Goal: Task Accomplishment & Management: Manage account settings

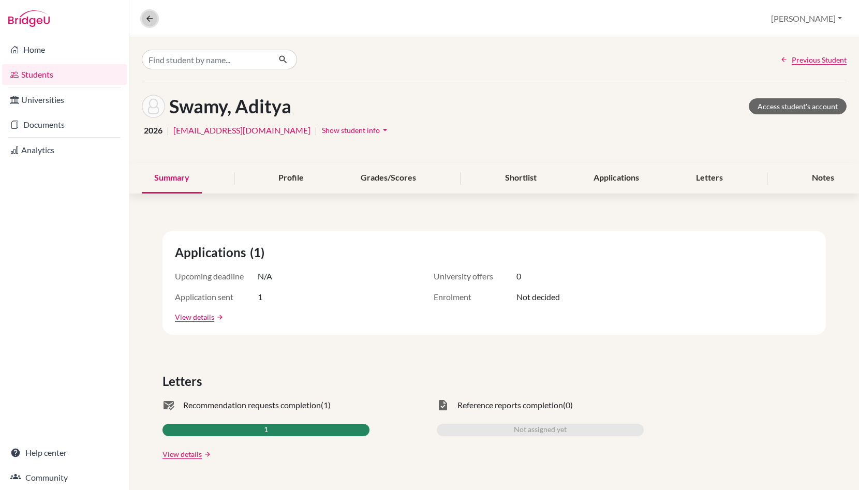
click at [149, 16] on icon at bounding box center [149, 18] width 9 height 9
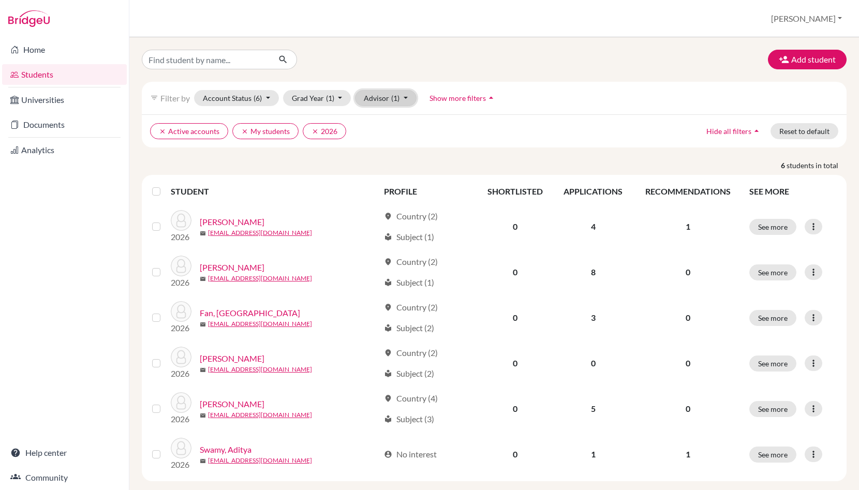
click at [393, 96] on span "(1)" at bounding box center [395, 98] width 8 height 9
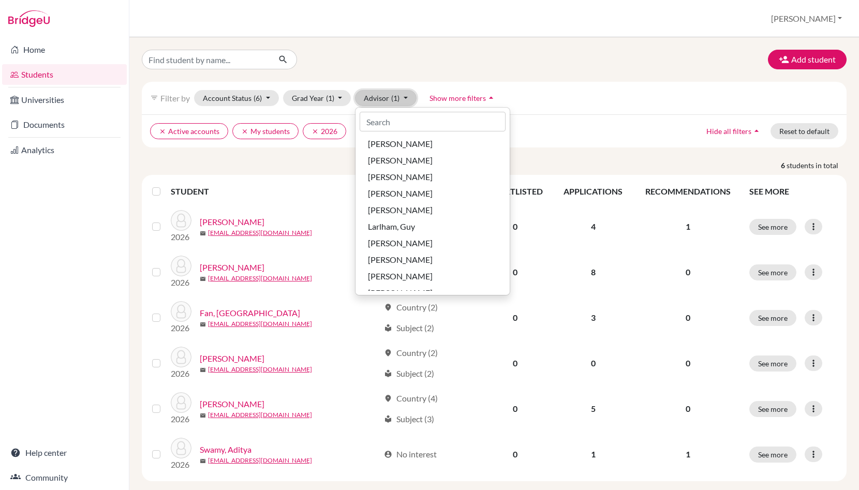
scroll to position [175, 0]
click at [402, 243] on span "[PERSON_NAME]" at bounding box center [400, 242] width 65 height 12
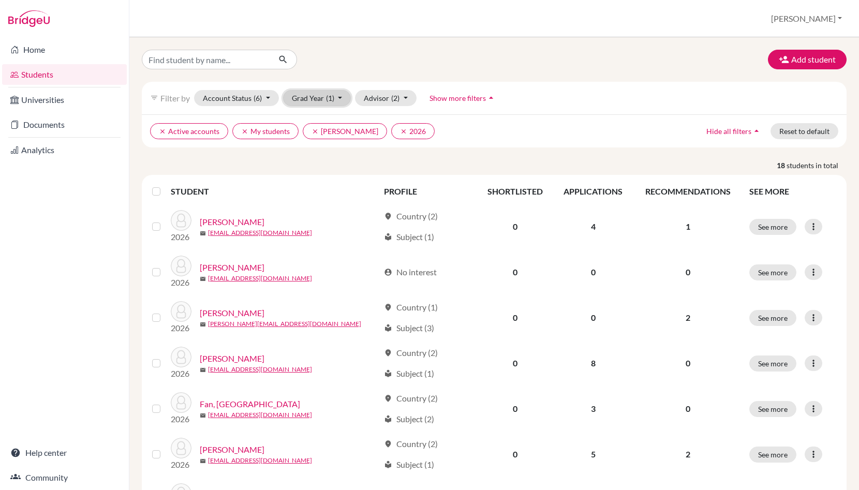
click at [302, 102] on button "Grad Year (1)" at bounding box center [317, 98] width 68 height 16
click at [304, 139] on span "2025" at bounding box center [305, 136] width 19 height 12
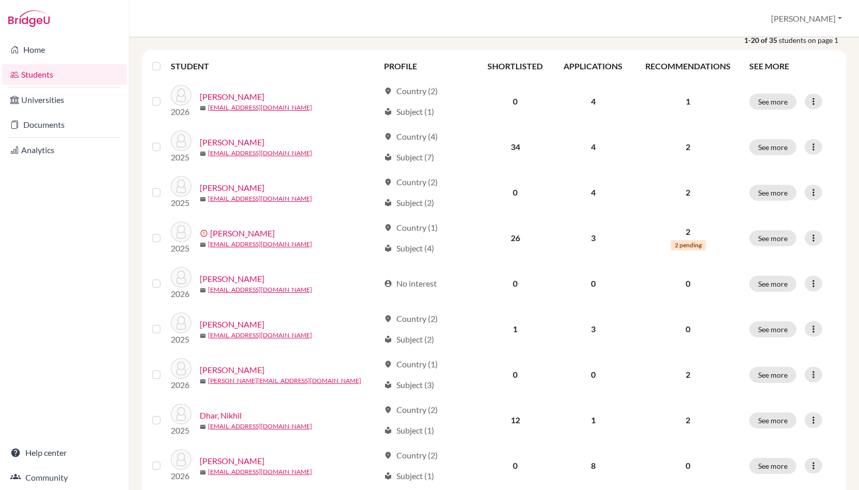
scroll to position [130, 0]
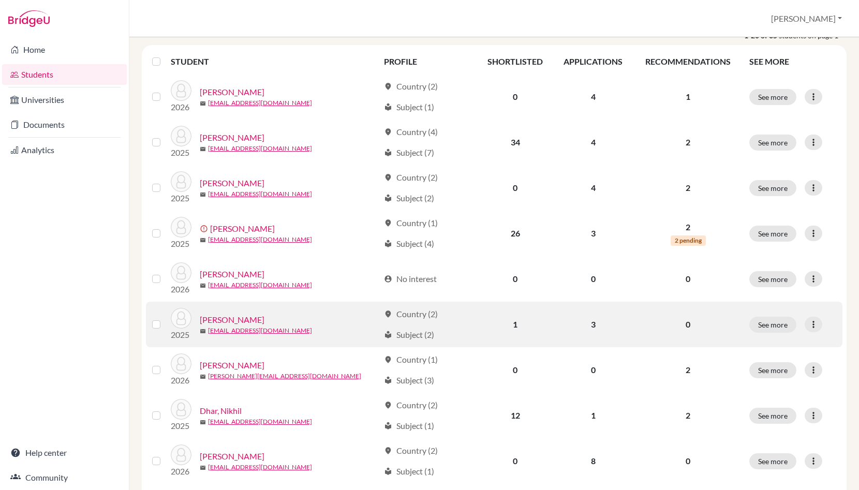
click at [220, 319] on link "Dahl, Niko" at bounding box center [232, 319] width 65 height 12
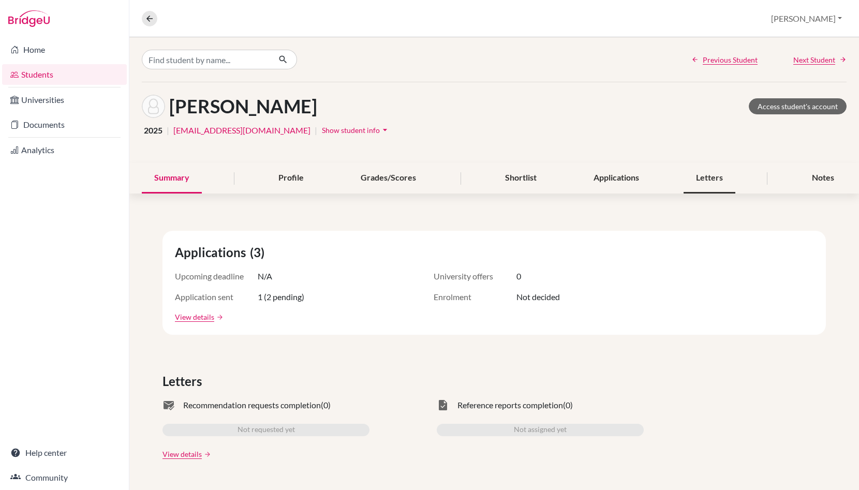
click at [709, 178] on div "Letters" at bounding box center [709, 178] width 52 height 31
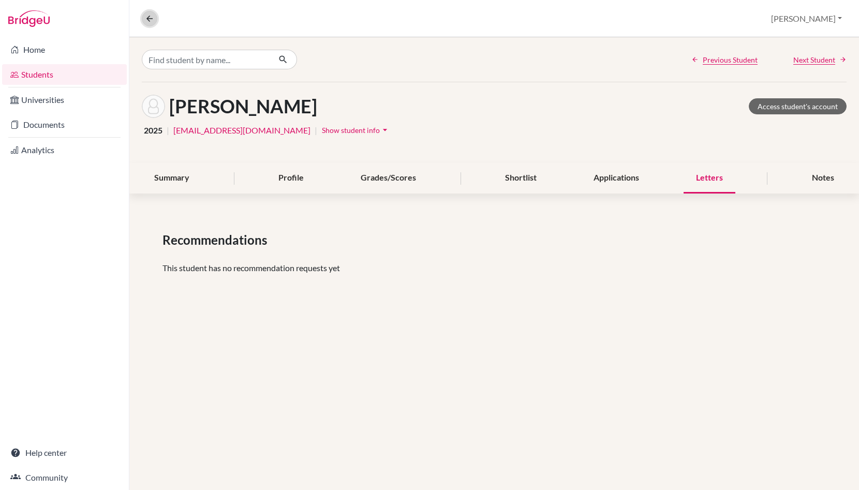
click at [149, 18] on icon at bounding box center [149, 18] width 9 height 9
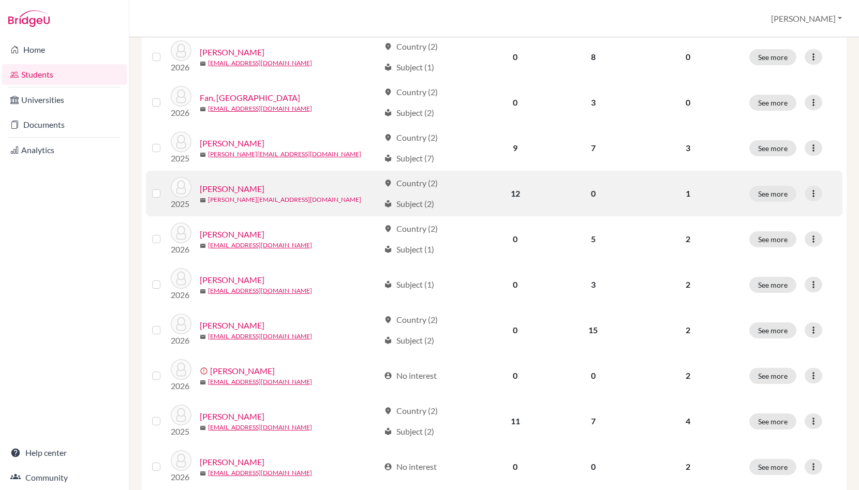
scroll to position [538, 0]
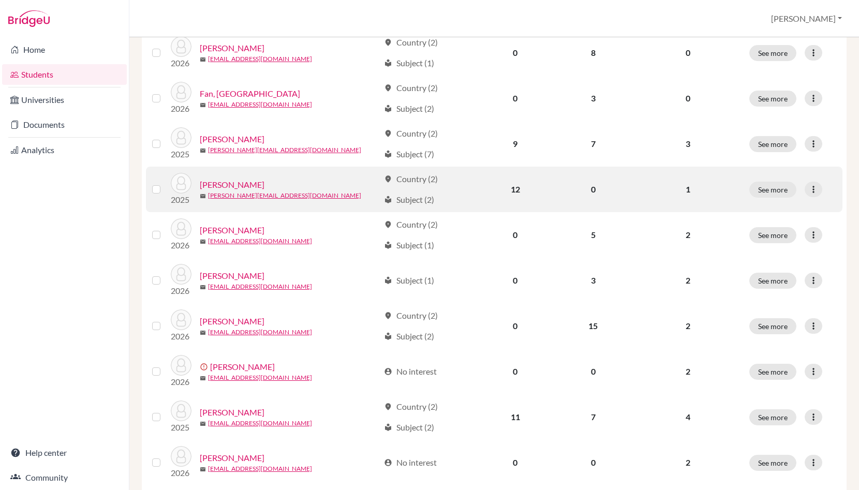
click at [221, 183] on link "Hamill, Arthur" at bounding box center [232, 184] width 65 height 12
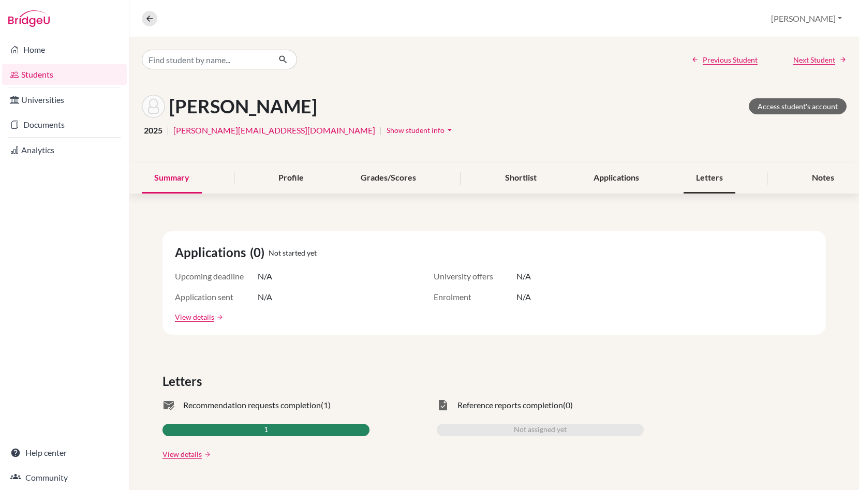
click at [709, 178] on div "Letters" at bounding box center [709, 178] width 52 height 31
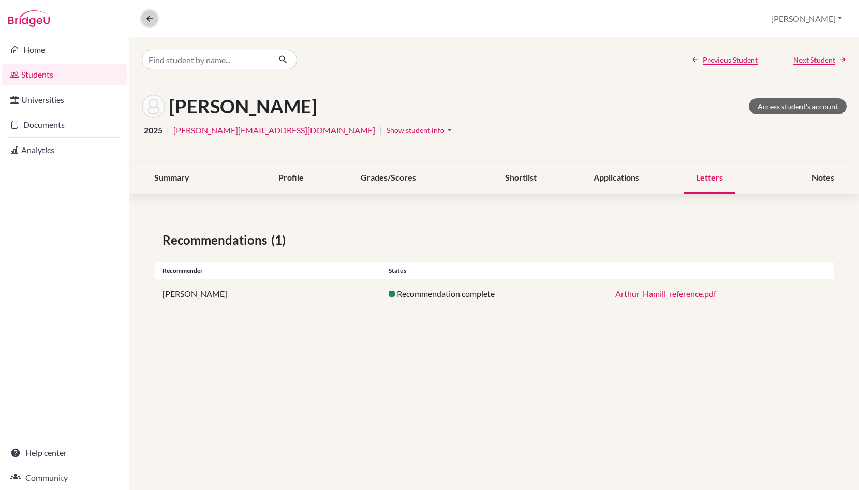
click at [147, 18] on icon at bounding box center [149, 18] width 9 height 9
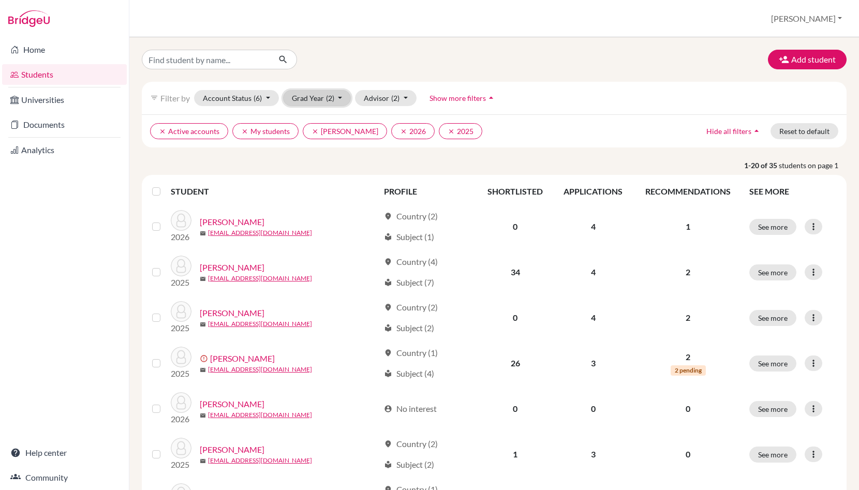
click at [319, 94] on button "Grad Year (2)" at bounding box center [317, 98] width 68 height 16
click at [308, 118] on span "2026" at bounding box center [305, 120] width 19 height 12
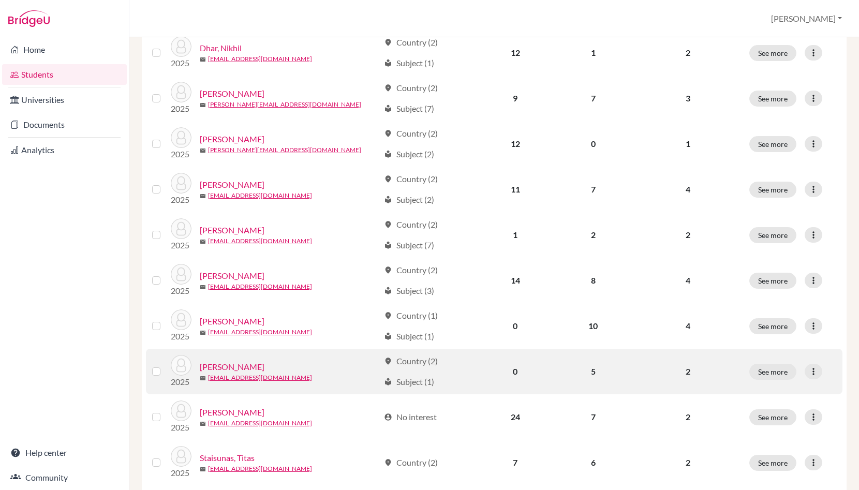
scroll to position [327, 0]
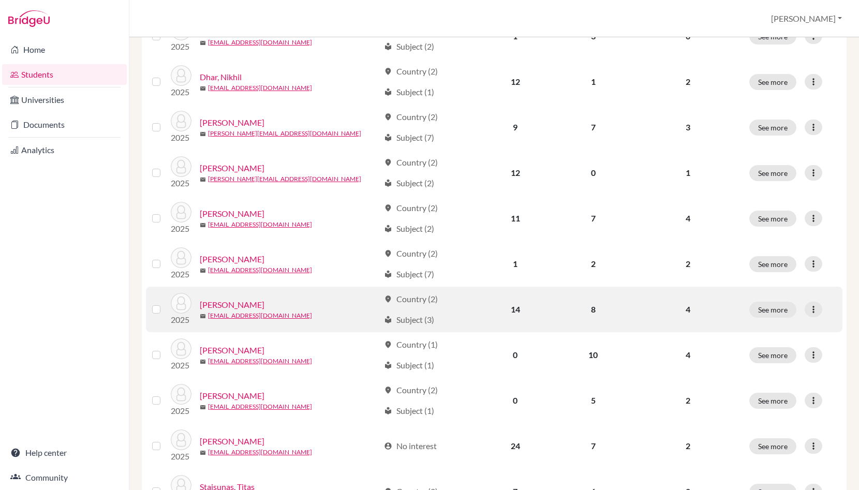
click at [219, 306] on link "Liu, Tony" at bounding box center [232, 304] width 65 height 12
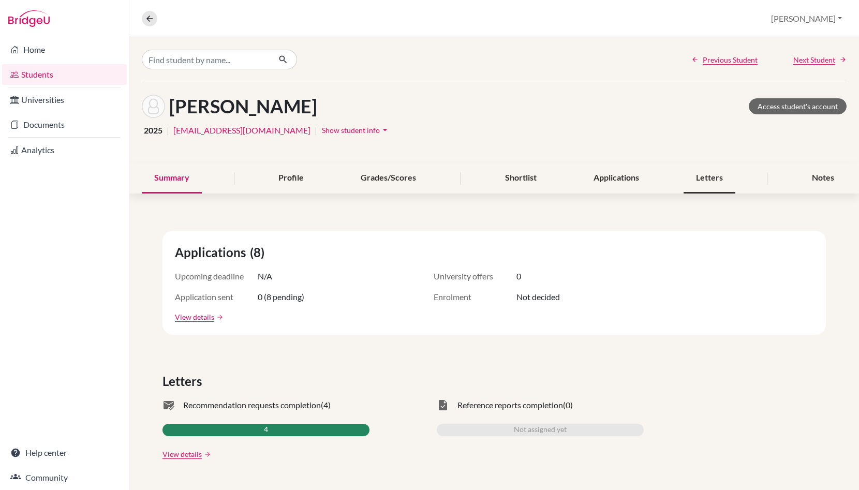
click at [708, 177] on div "Letters" at bounding box center [709, 178] width 52 height 31
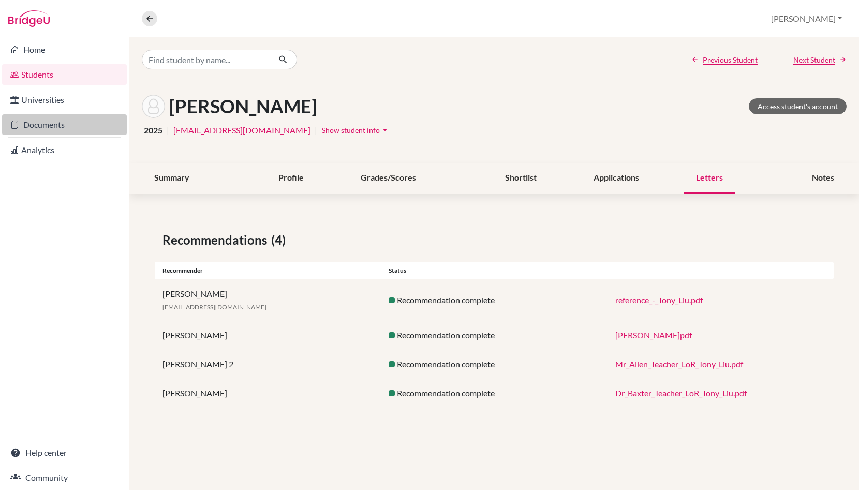
click at [51, 124] on link "Documents" at bounding box center [64, 124] width 125 height 21
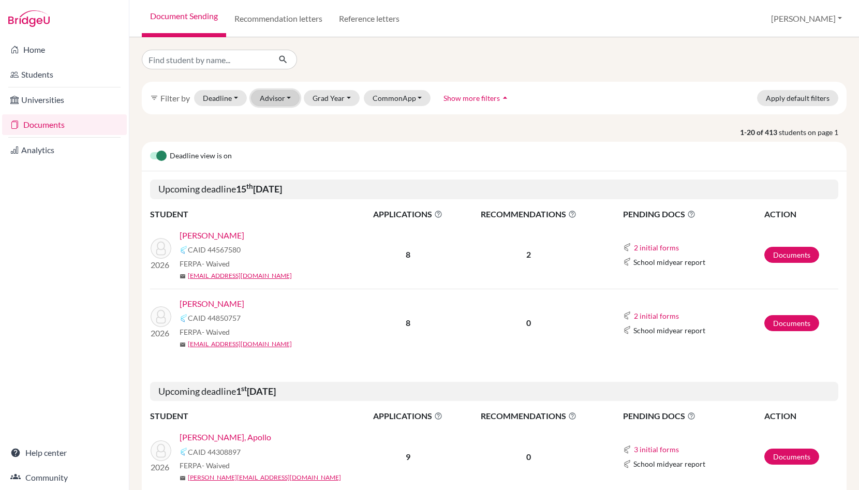
click at [267, 98] on button "Advisor" at bounding box center [275, 98] width 49 height 16
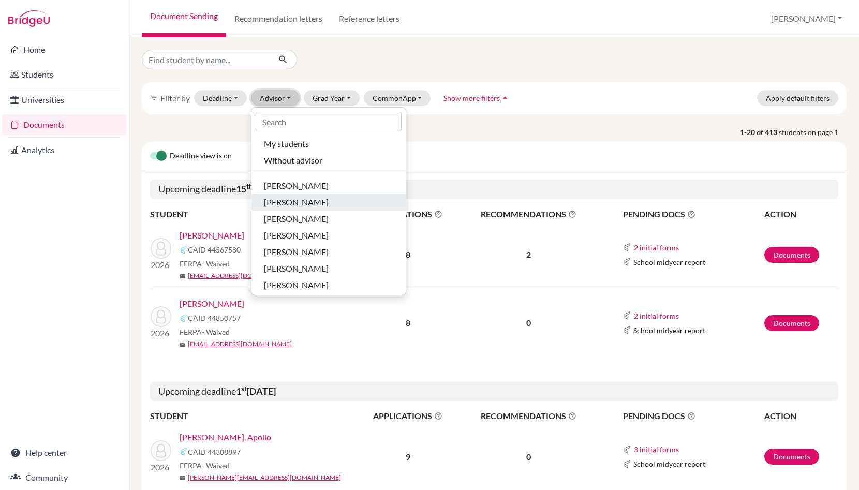
scroll to position [201, 0]
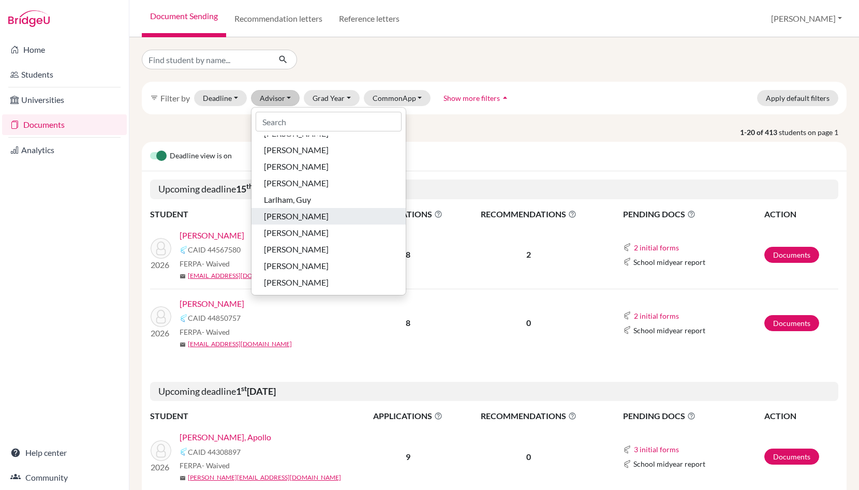
click at [296, 217] on span "[PERSON_NAME]" at bounding box center [296, 216] width 65 height 12
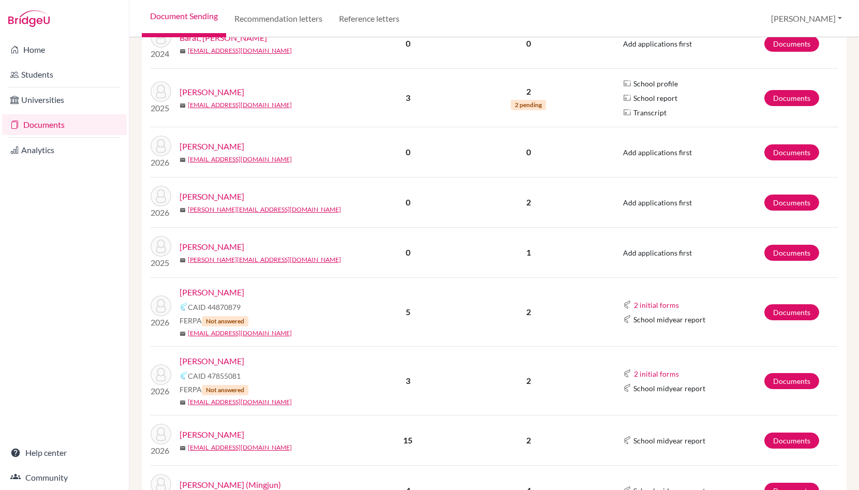
scroll to position [600, 0]
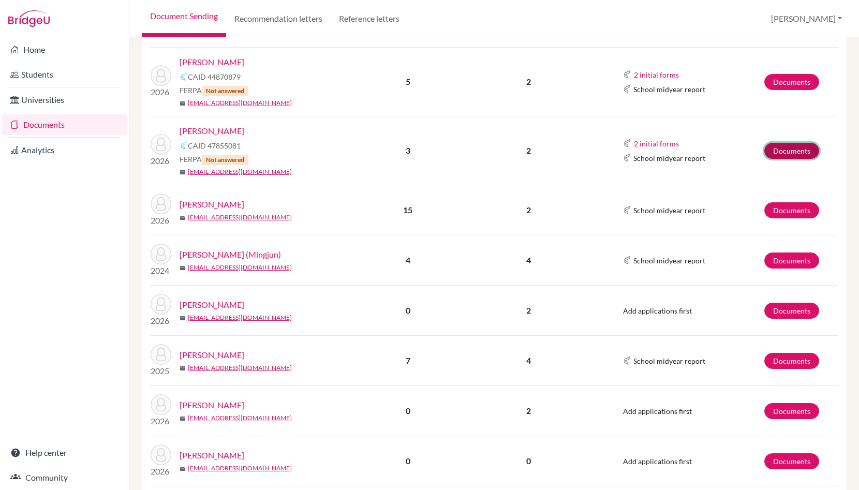
click at [791, 150] on link "Documents" at bounding box center [791, 151] width 55 height 16
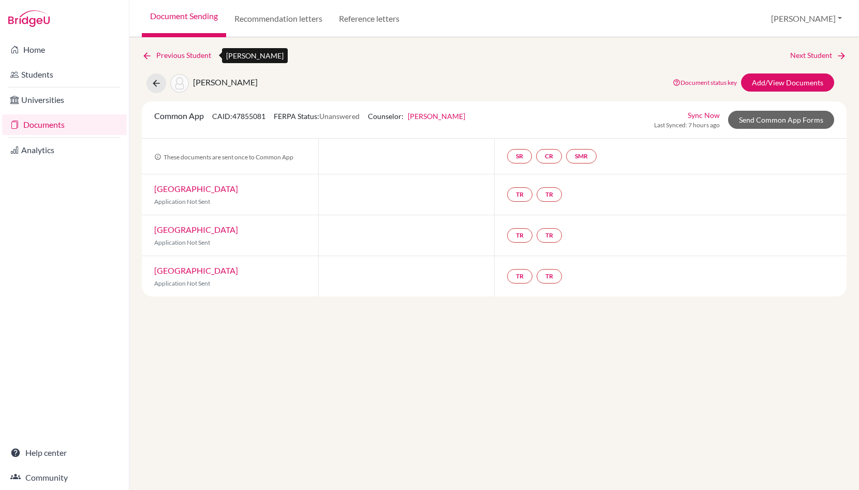
click at [142, 53] on icon at bounding box center [147, 56] width 10 height 10
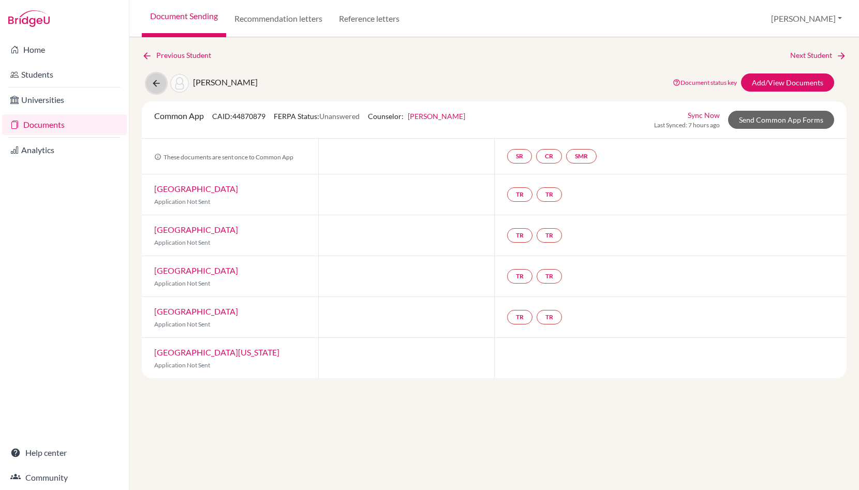
click at [148, 85] on button at bounding box center [156, 83] width 20 height 20
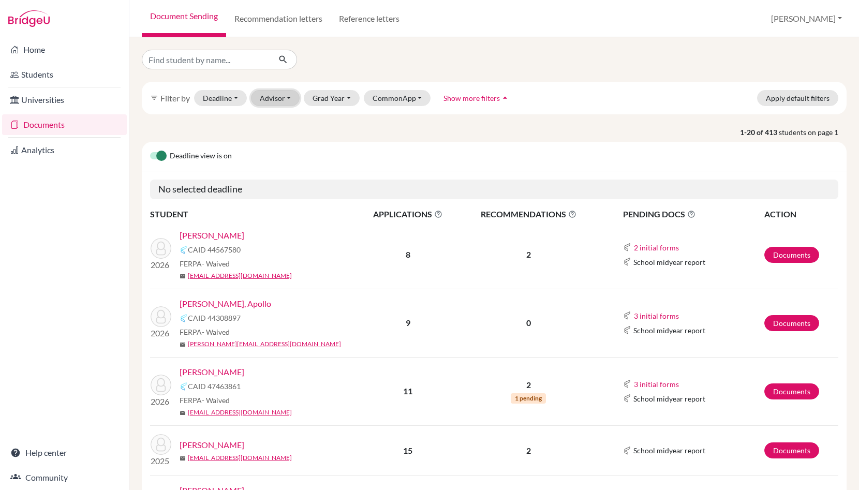
click at [276, 96] on button "Advisor" at bounding box center [275, 98] width 49 height 16
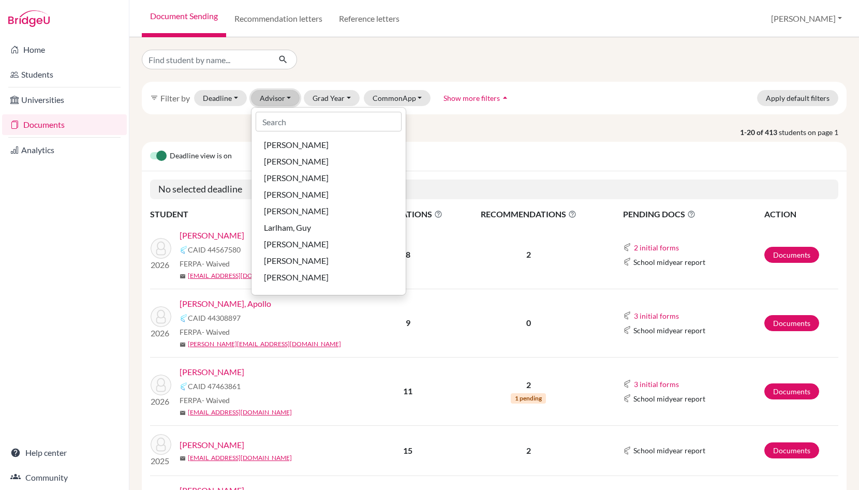
scroll to position [201, 0]
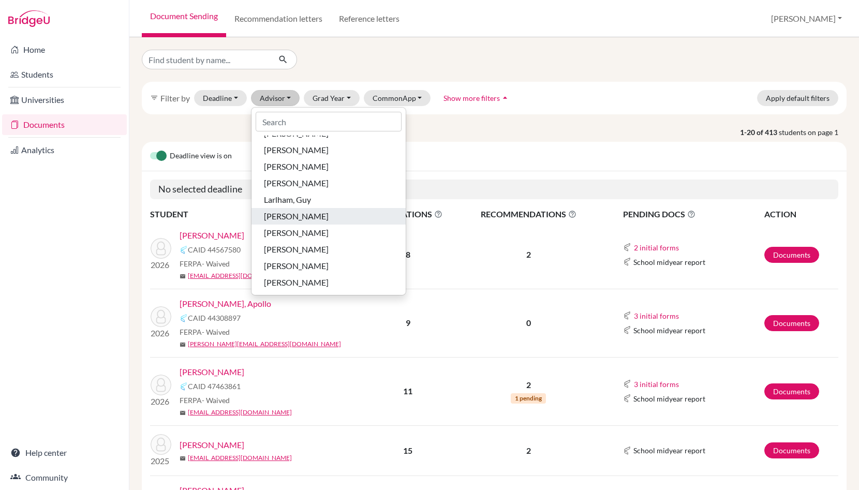
click at [285, 218] on span "[PERSON_NAME]" at bounding box center [296, 216] width 65 height 12
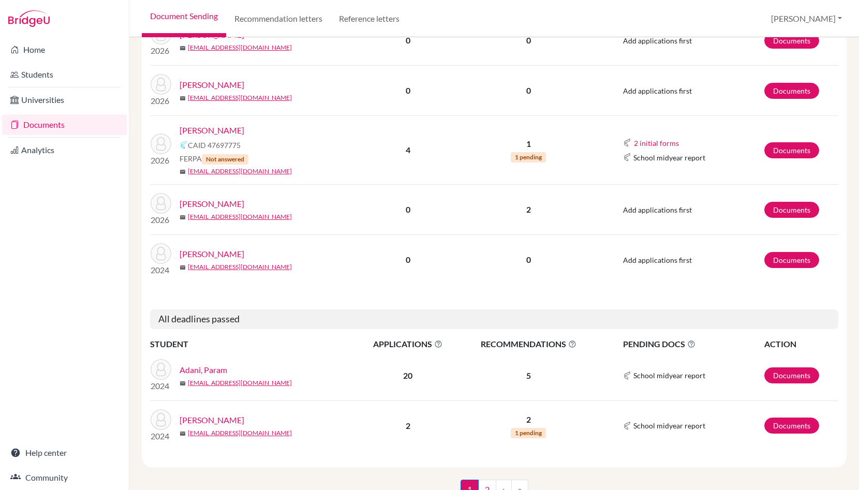
scroll to position [1061, 0]
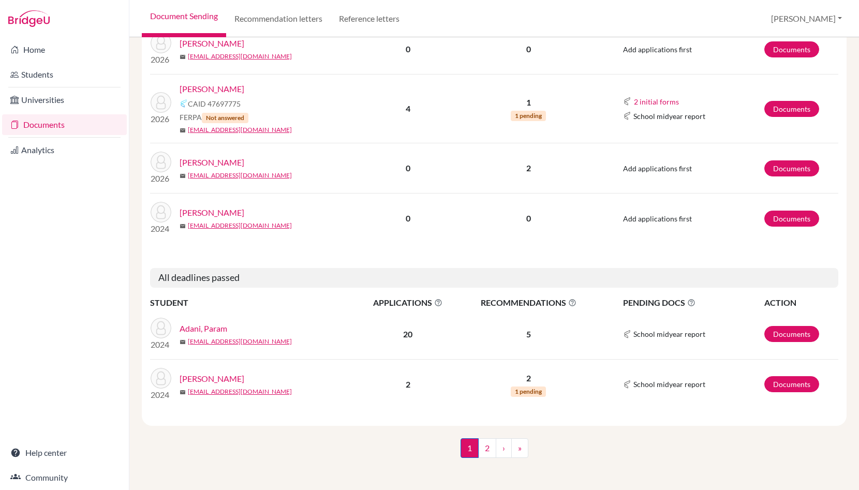
click at [216, 376] on link "[PERSON_NAME]" at bounding box center [211, 378] width 65 height 12
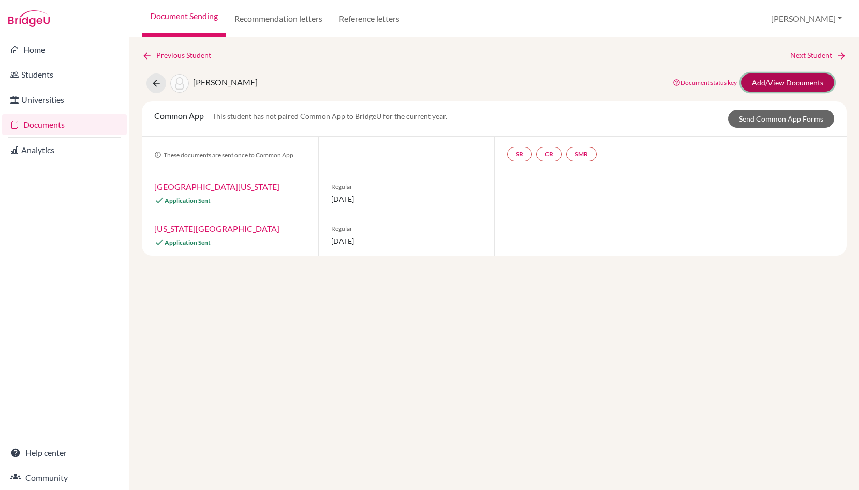
click at [767, 82] on link "Add/View Documents" at bounding box center [787, 82] width 93 height 18
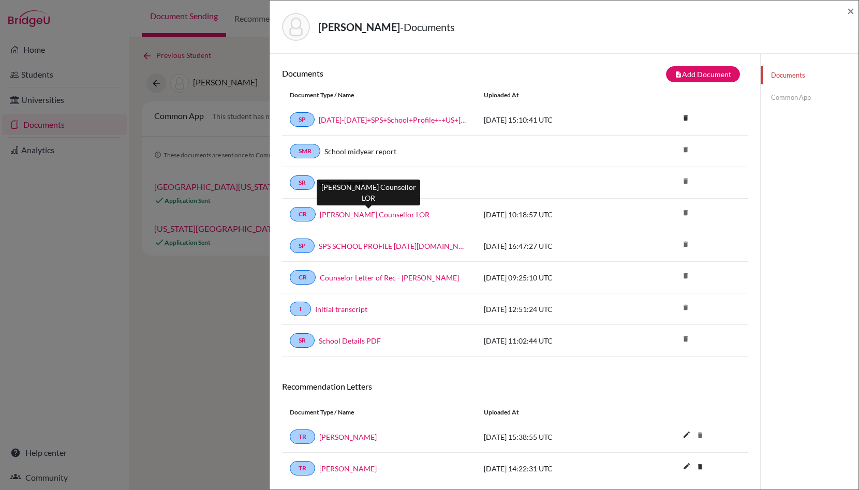
click at [357, 212] on link "Leo Boothman Counsellor LOR" at bounding box center [375, 214] width 110 height 11
click at [853, 8] on span "×" at bounding box center [850, 10] width 7 height 15
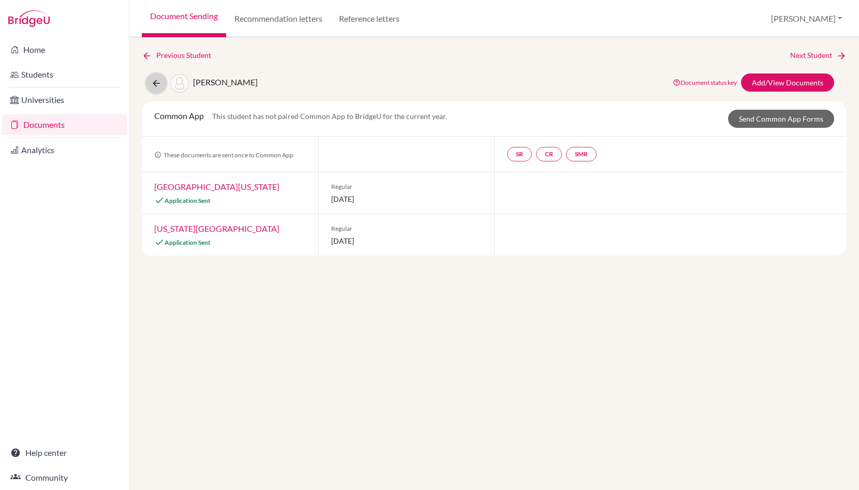
click at [150, 81] on button at bounding box center [156, 83] width 20 height 20
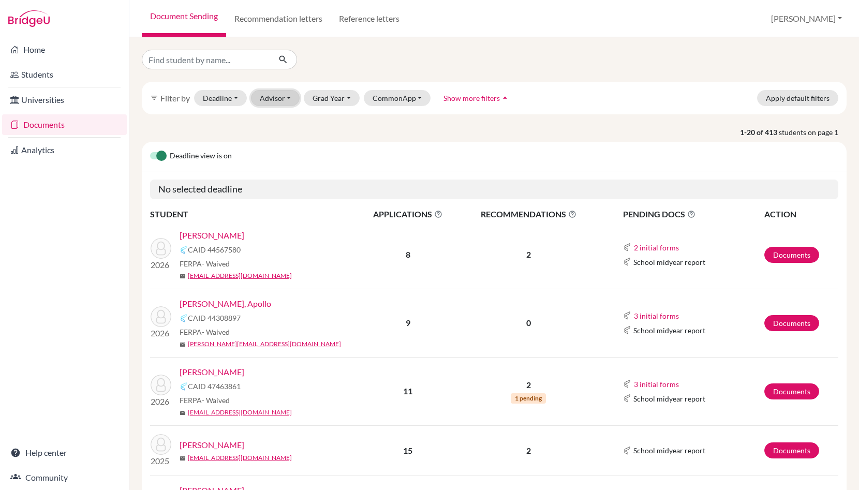
click at [279, 99] on button "Advisor" at bounding box center [275, 98] width 49 height 16
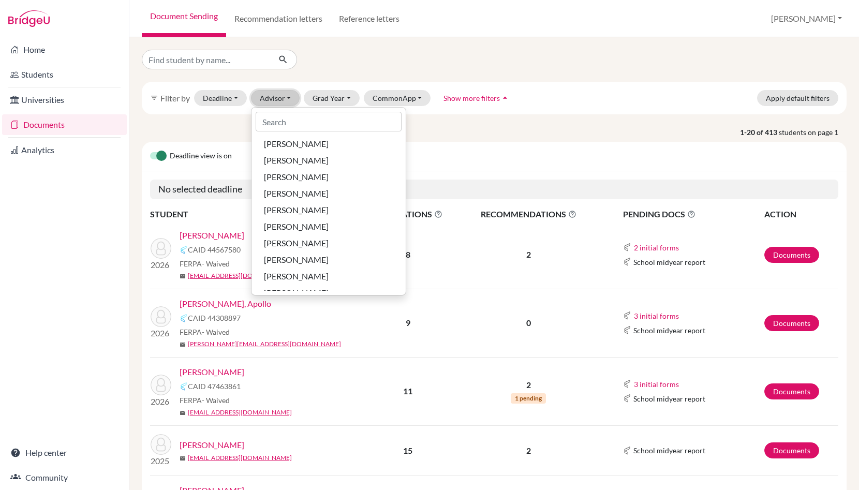
scroll to position [201, 0]
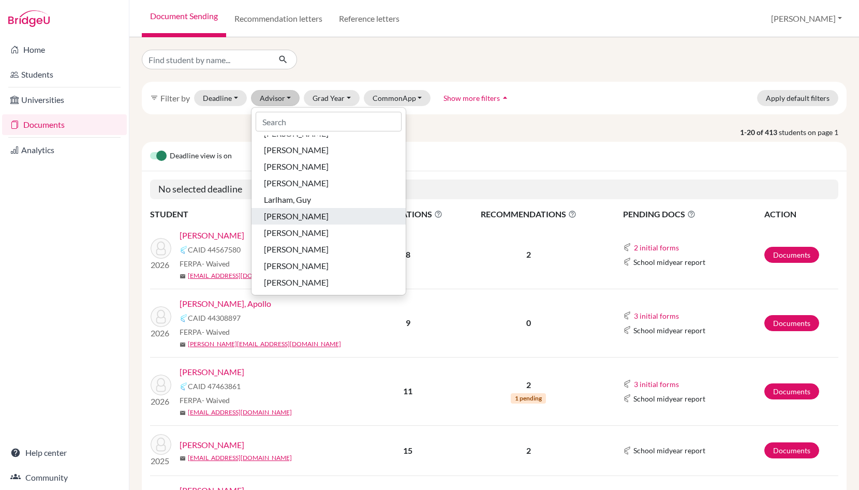
click at [292, 219] on span "McInteer, Niki" at bounding box center [296, 216] width 65 height 12
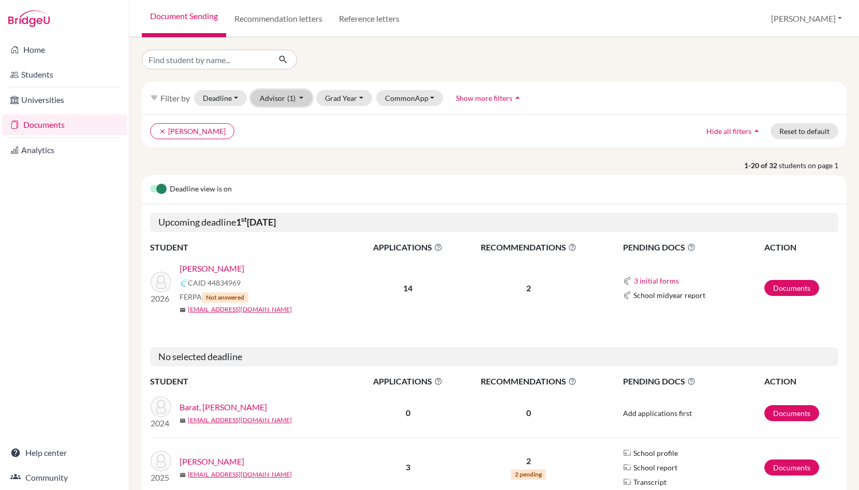
click at [291, 96] on span "(1)" at bounding box center [291, 98] width 8 height 9
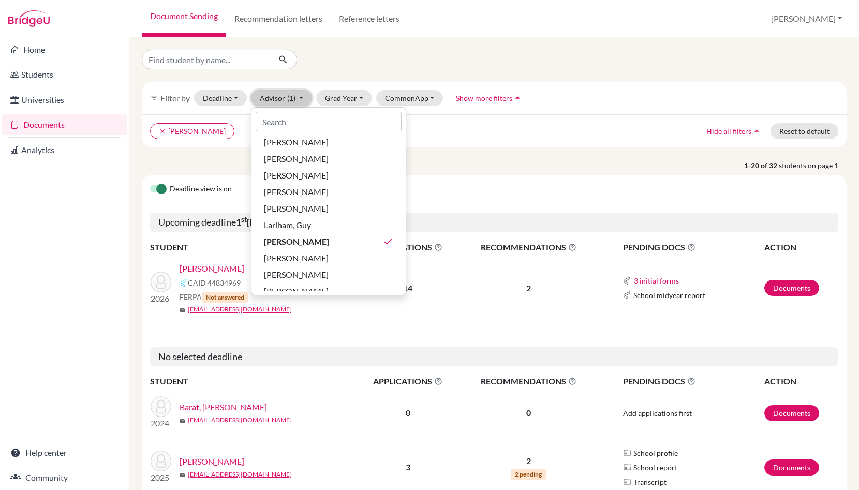
scroll to position [187, 0]
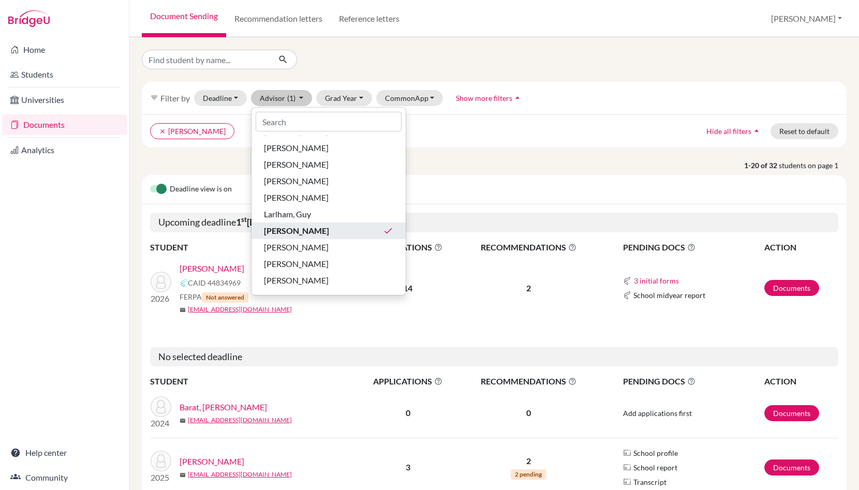
click at [287, 236] on span "McInteer, Niki" at bounding box center [296, 230] width 65 height 12
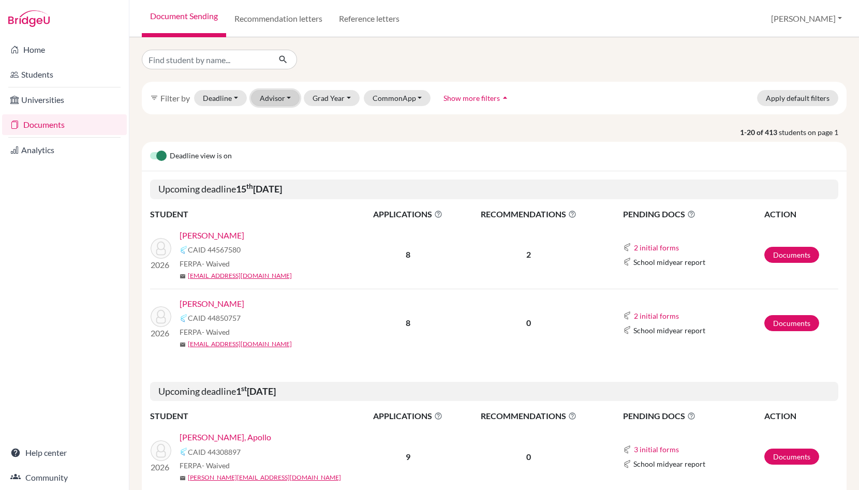
click at [286, 98] on button "Advisor" at bounding box center [275, 98] width 49 height 16
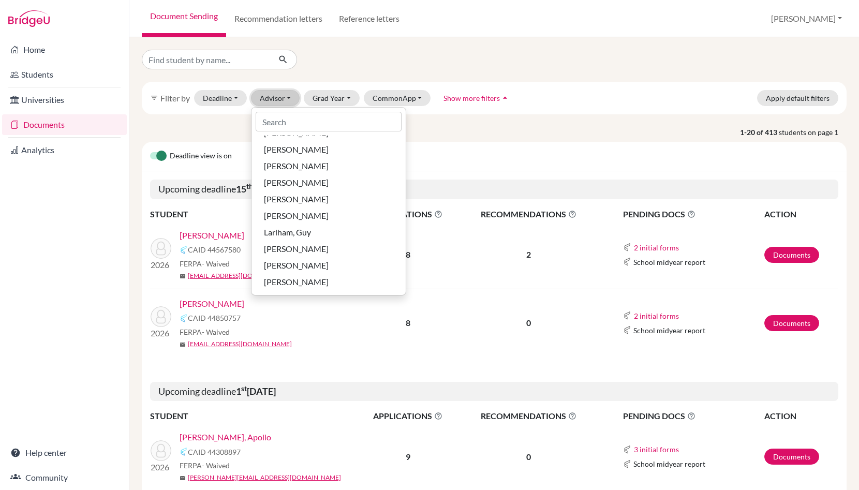
scroll to position [172, 0]
click at [286, 227] on span "Larlham, Guy" at bounding box center [287, 229] width 47 height 12
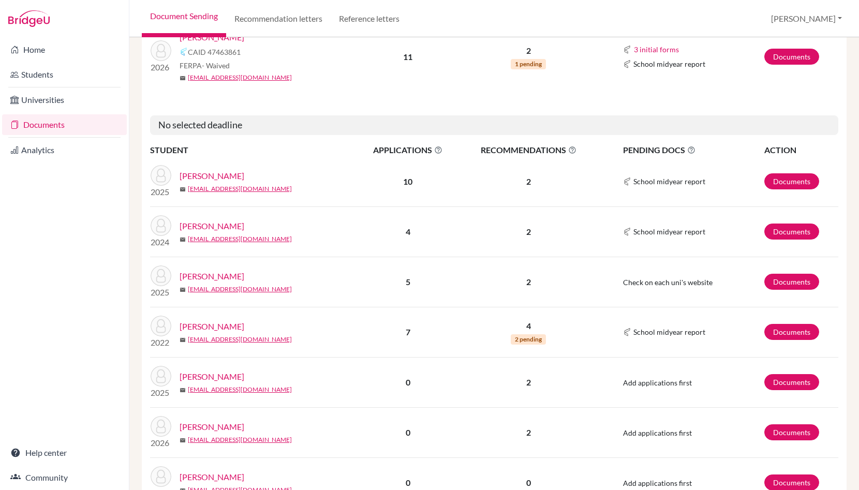
scroll to position [378, 0]
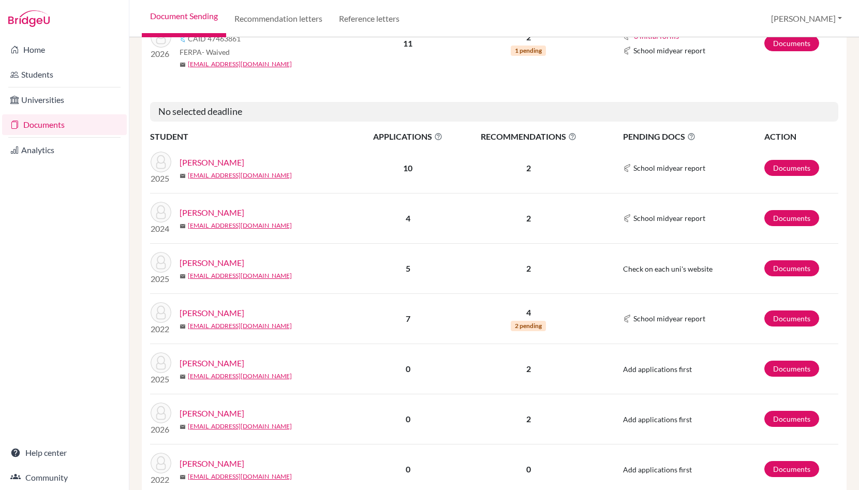
click at [208, 161] on link "Beber, Tommaso" at bounding box center [211, 162] width 65 height 12
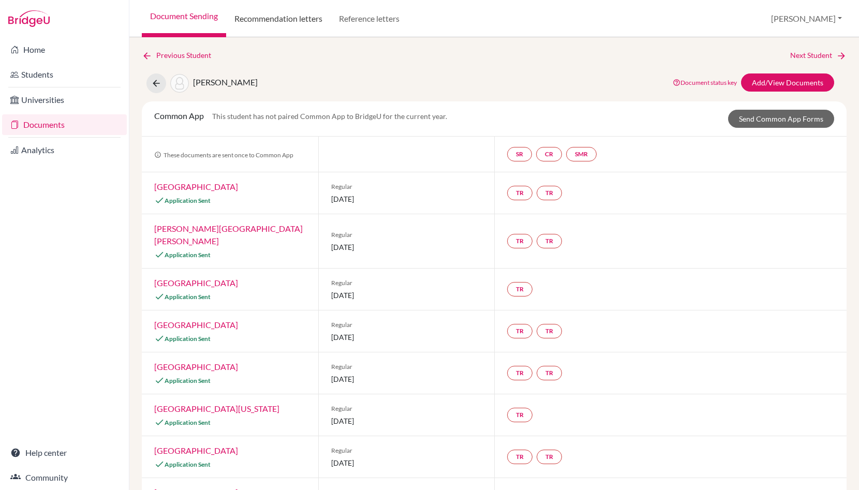
click at [274, 15] on link "Recommendation letters" at bounding box center [278, 18] width 104 height 37
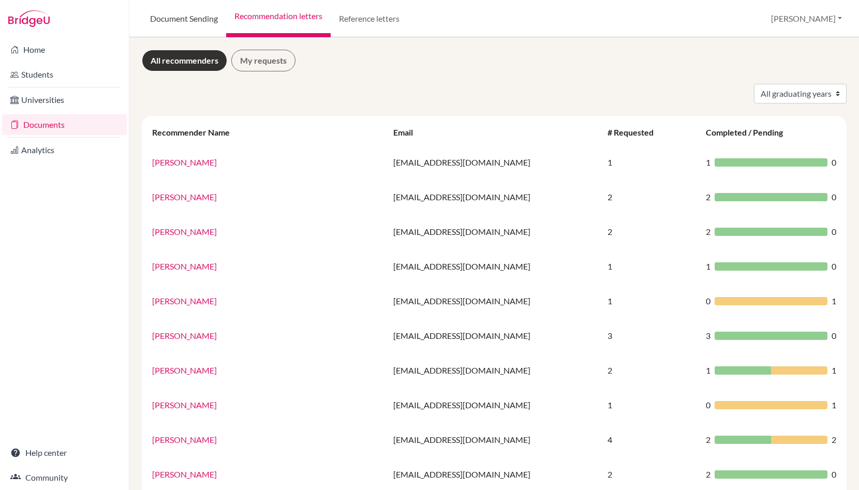
click at [213, 20] on link "Document Sending" at bounding box center [184, 18] width 84 height 37
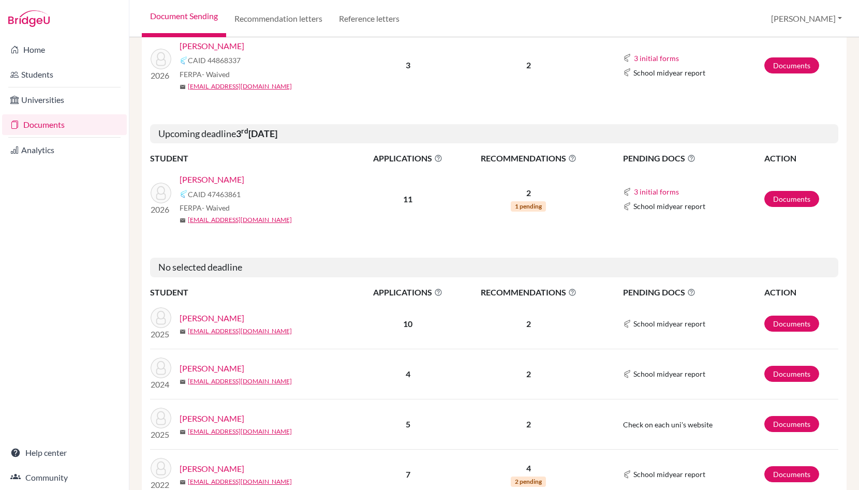
scroll to position [265, 0]
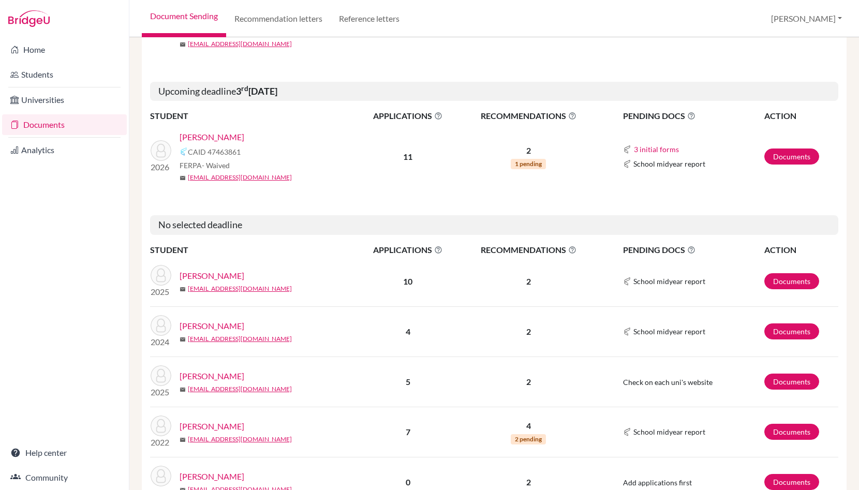
click at [214, 276] on link "[PERSON_NAME]" at bounding box center [211, 275] width 65 height 12
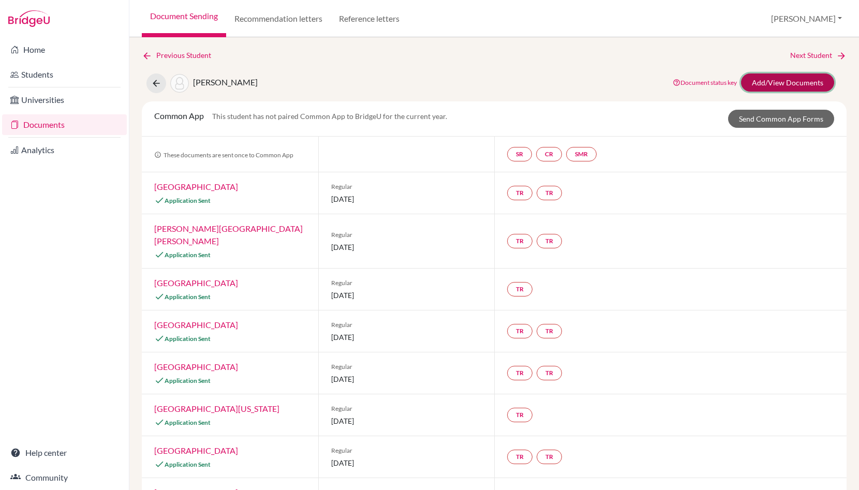
click at [771, 84] on link "Add/View Documents" at bounding box center [787, 82] width 93 height 18
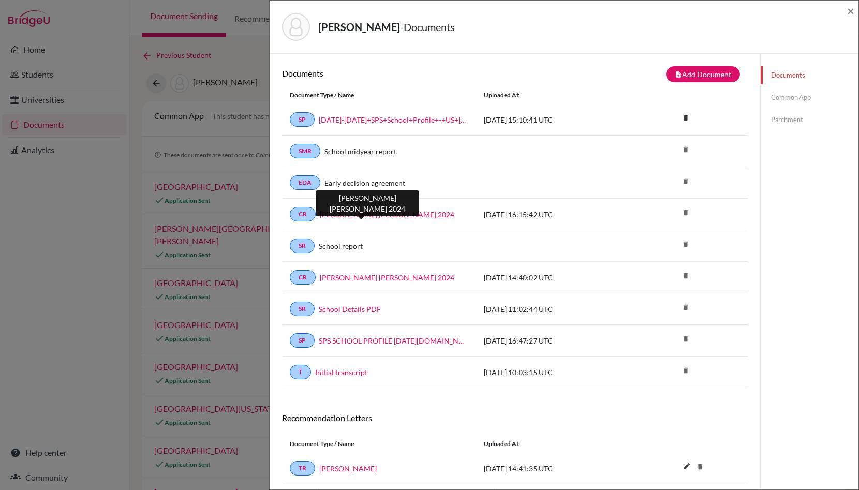
click at [350, 214] on link "Tommaso Beber LoR 2024" at bounding box center [387, 214] width 134 height 11
click at [850, 9] on span "×" at bounding box center [850, 10] width 7 height 15
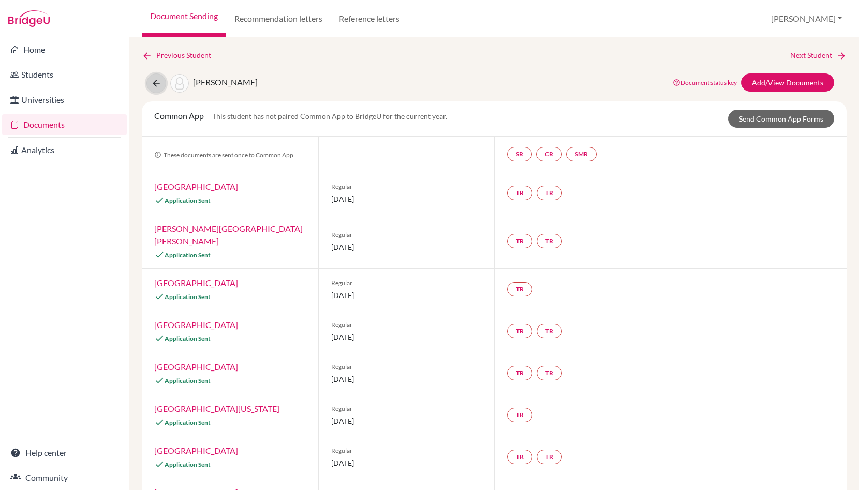
click at [155, 84] on icon at bounding box center [156, 83] width 10 height 10
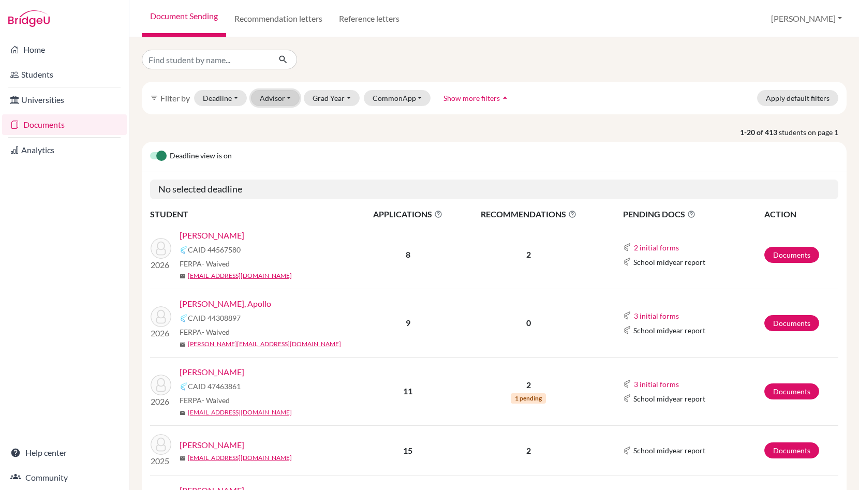
click at [282, 99] on button "Advisor" at bounding box center [275, 98] width 49 height 16
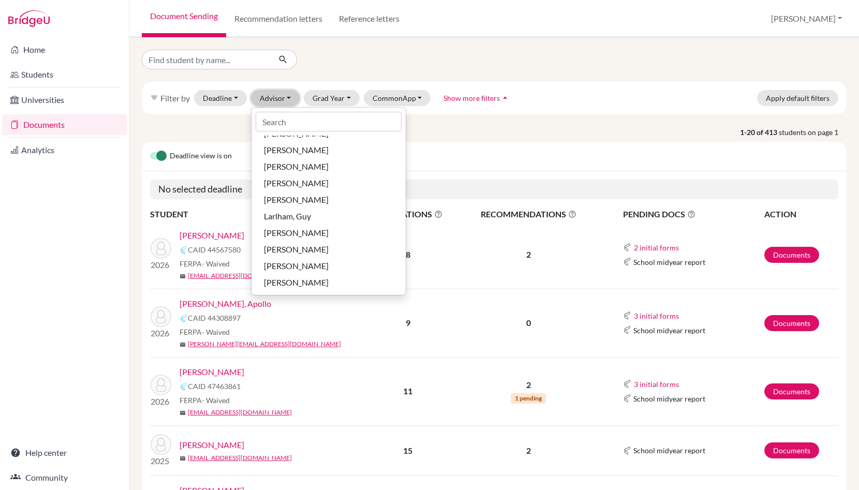
scroll to position [201, 0]
click at [288, 214] on span "[PERSON_NAME]" at bounding box center [296, 216] width 65 height 12
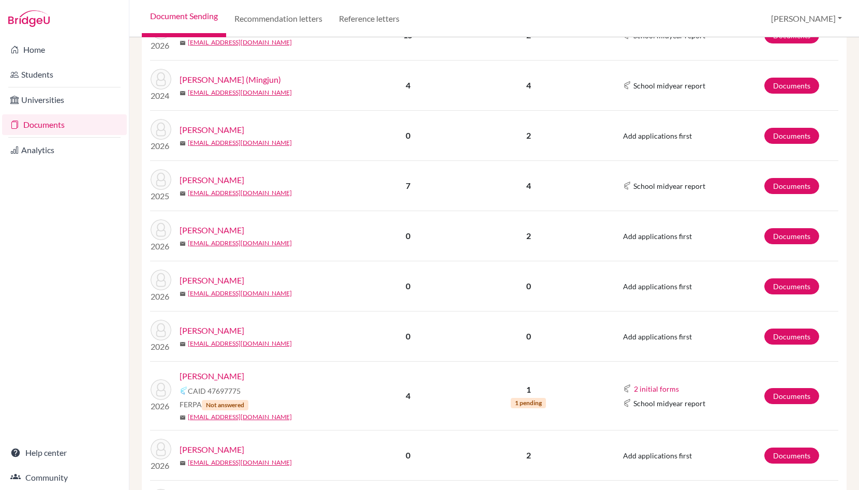
scroll to position [778, 0]
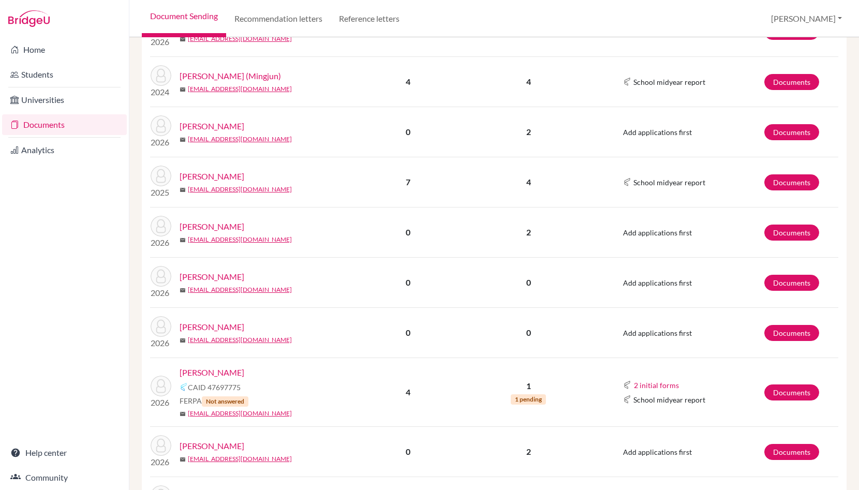
click at [244, 175] on link "[PERSON_NAME]" at bounding box center [211, 176] width 65 height 12
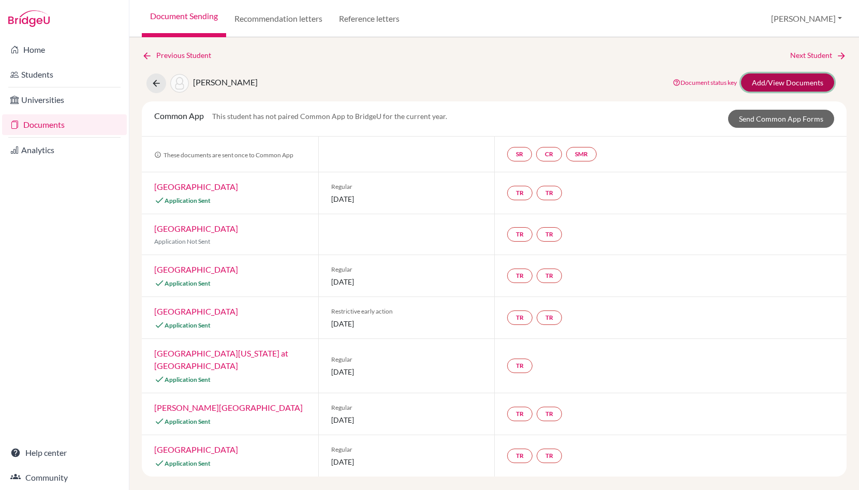
click at [776, 77] on link "Add/View Documents" at bounding box center [787, 82] width 93 height 18
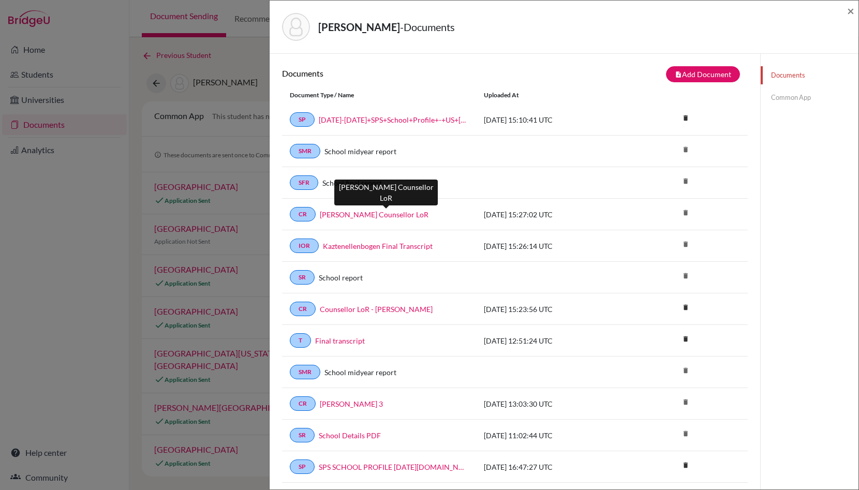
click at [383, 213] on link "[PERSON_NAME] Counsellor LoR" at bounding box center [374, 214] width 109 height 11
